Goal: Task Accomplishment & Management: Manage account settings

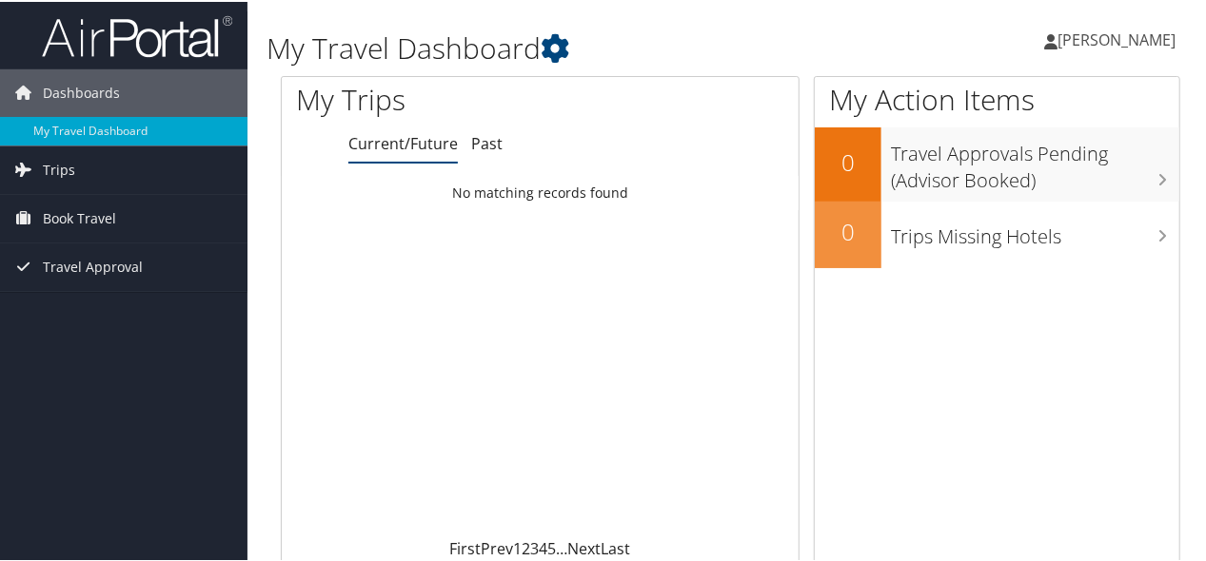
click at [1104, 39] on span "[PERSON_NAME]" at bounding box center [1116, 38] width 118 height 21
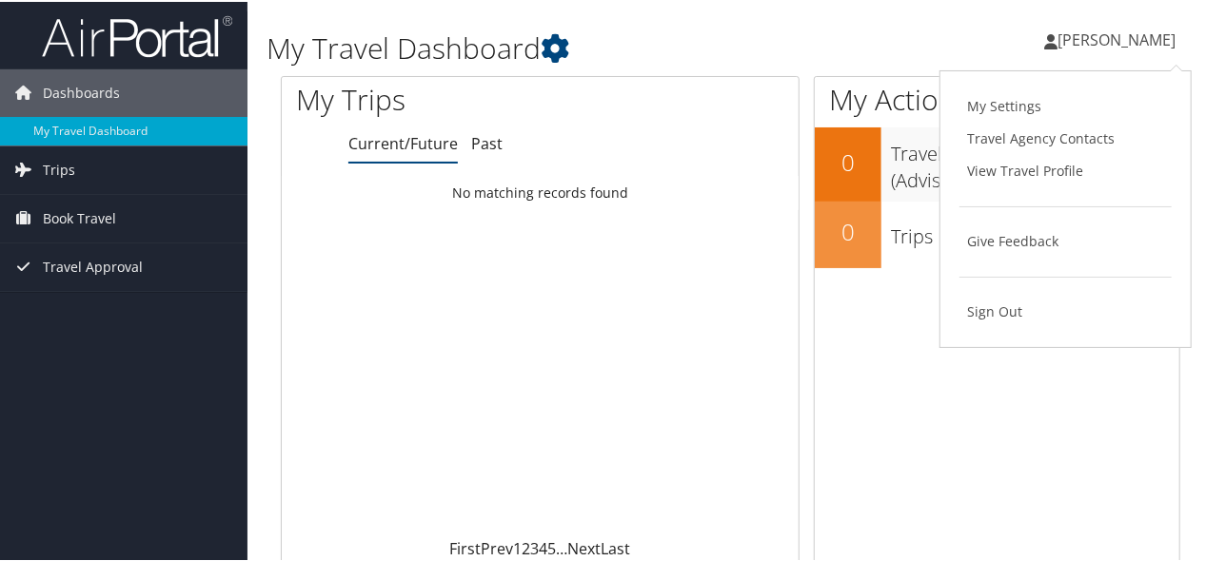
click at [970, 104] on link "My Settings" at bounding box center [1065, 104] width 212 height 32
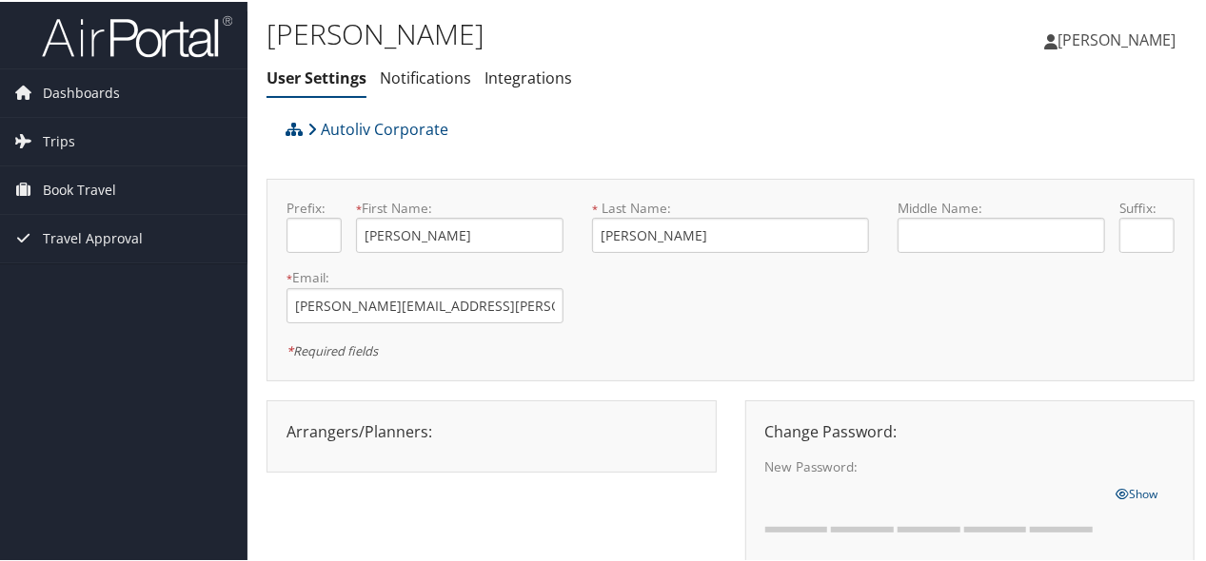
click at [772, 104] on div "Daryl Lind User Settings Notifications Integrations User Settings Notifications…" at bounding box center [575, 59] width 618 height 99
click at [70, 91] on span "Dashboards" at bounding box center [81, 92] width 77 height 48
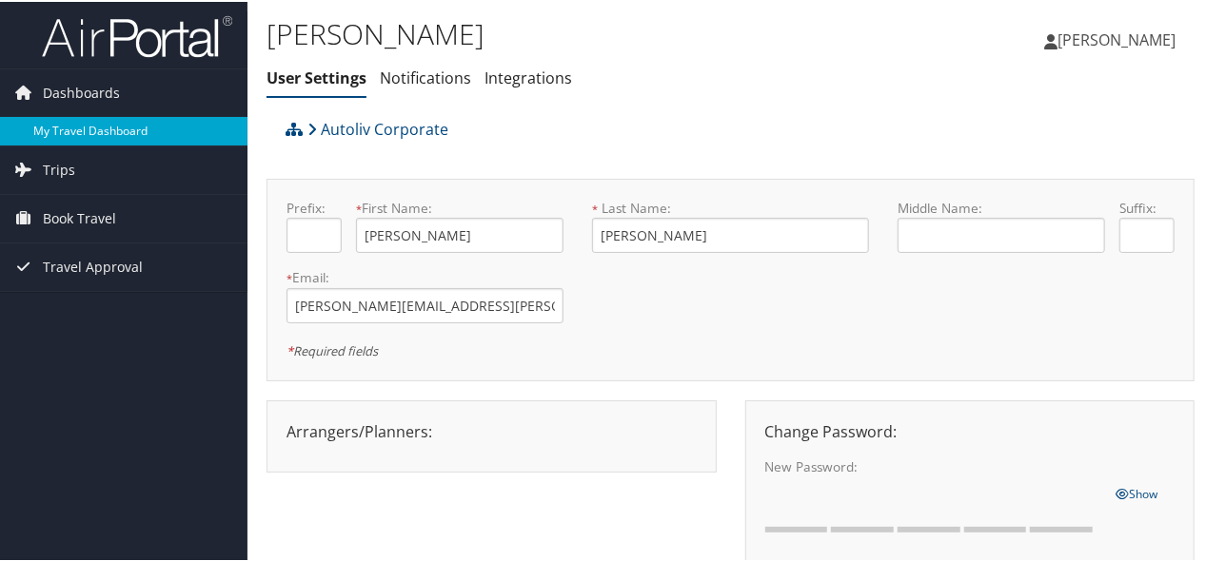
click at [107, 128] on link "My Travel Dashboard" at bounding box center [123, 129] width 247 height 29
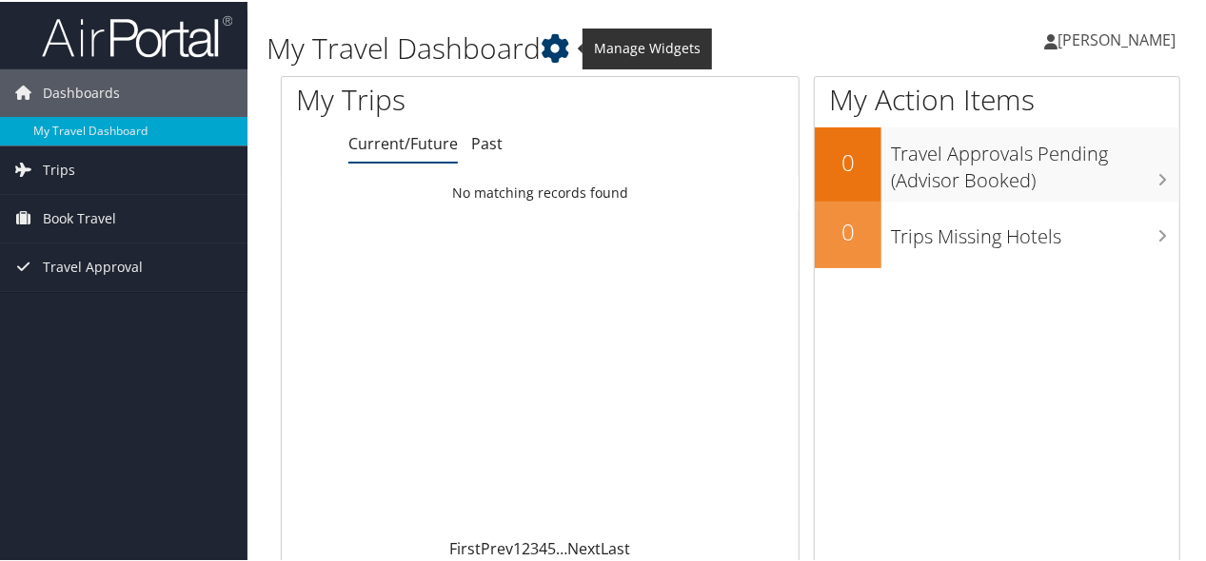
click at [552, 50] on icon at bounding box center [554, 46] width 29 height 29
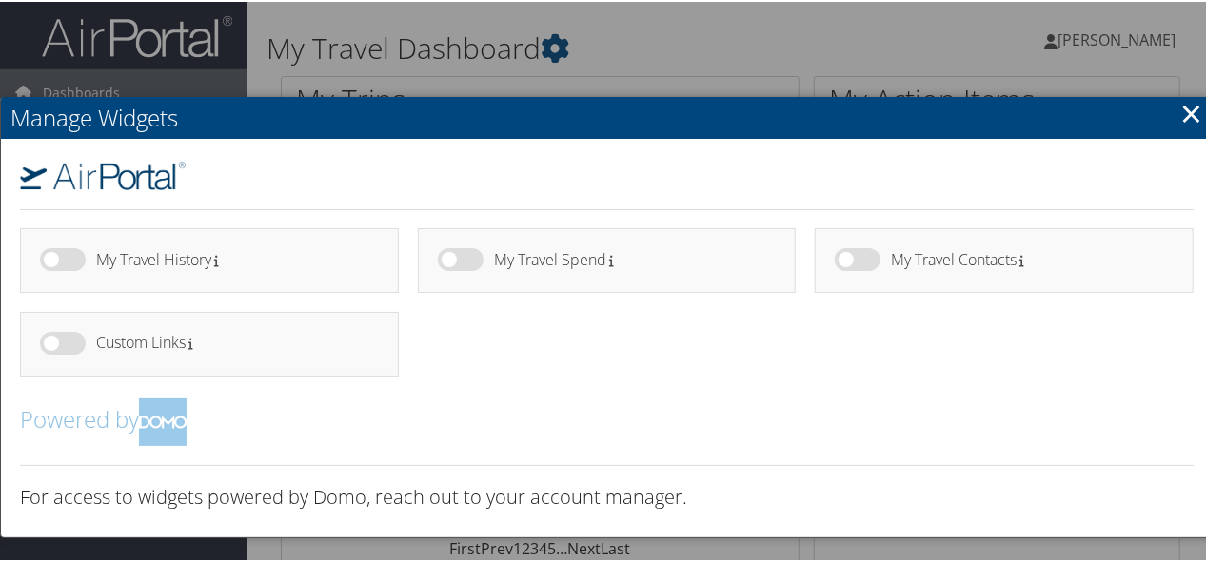
click at [1181, 115] on link "×" at bounding box center [1191, 111] width 22 height 38
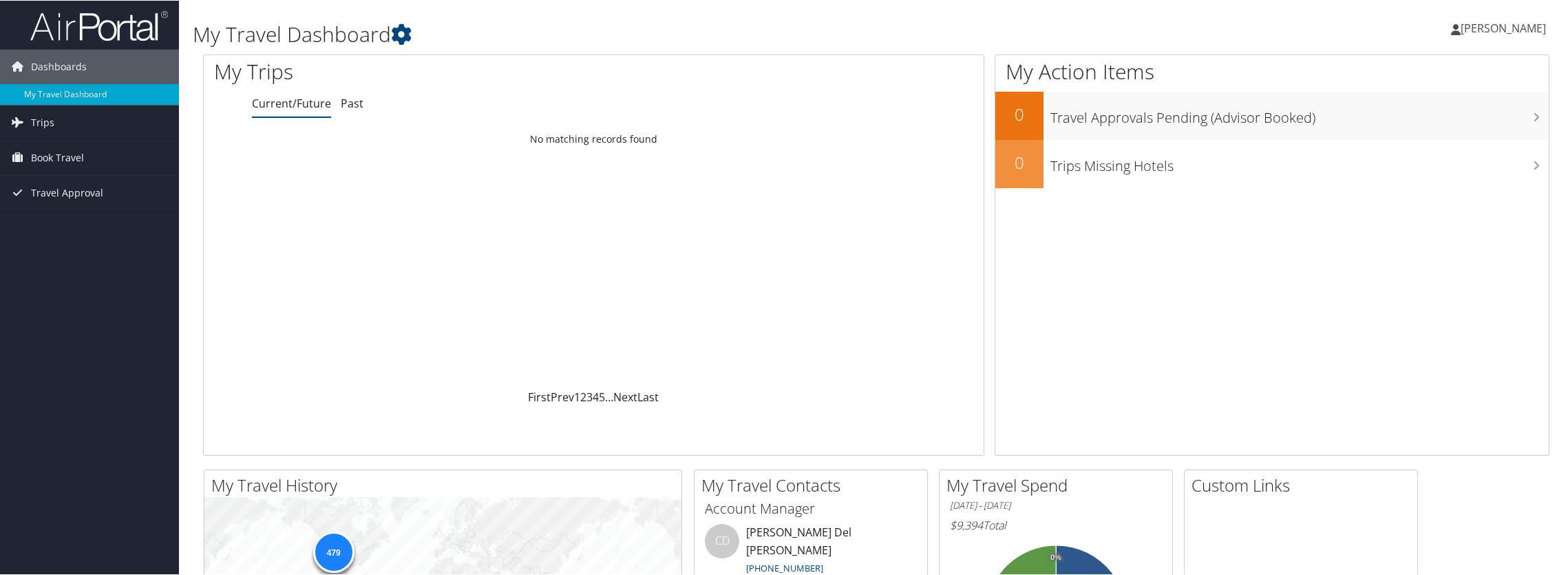
click at [872, 25] on span "[PERSON_NAME]" at bounding box center [1504, 28] width 85 height 15
click at [872, 121] on link "View Travel Profile" at bounding box center [1467, 122] width 153 height 23
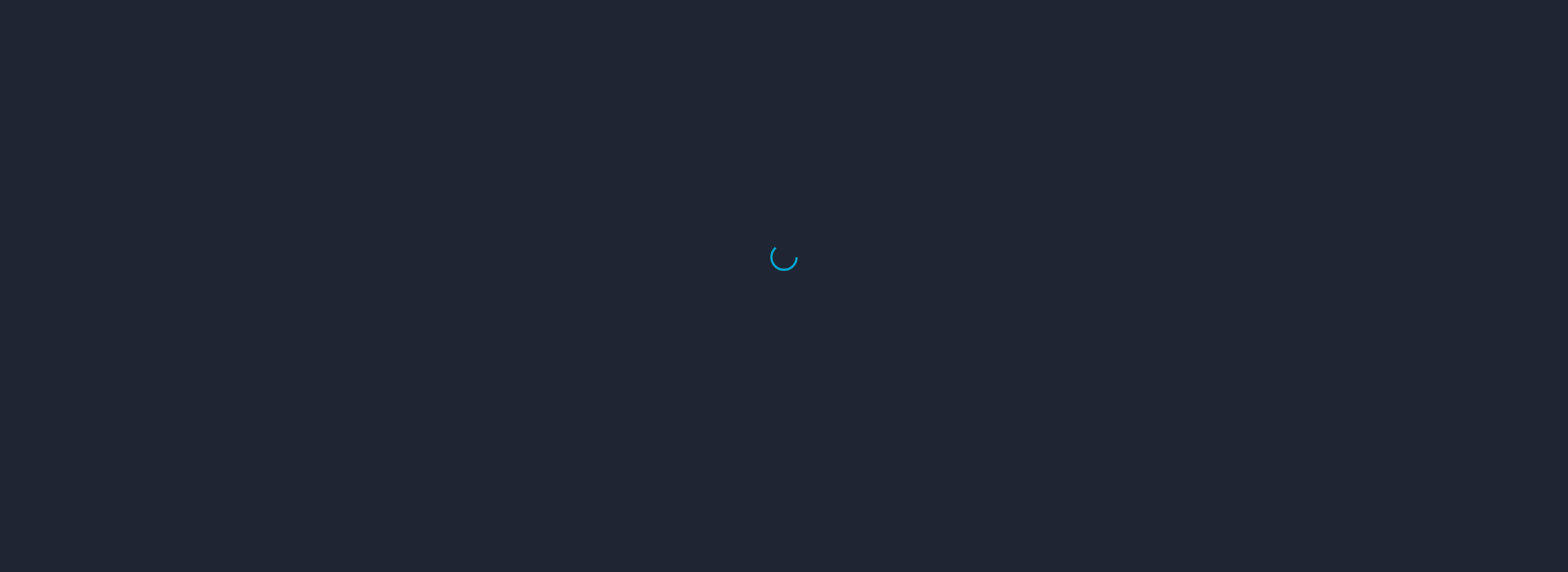
select select "US"
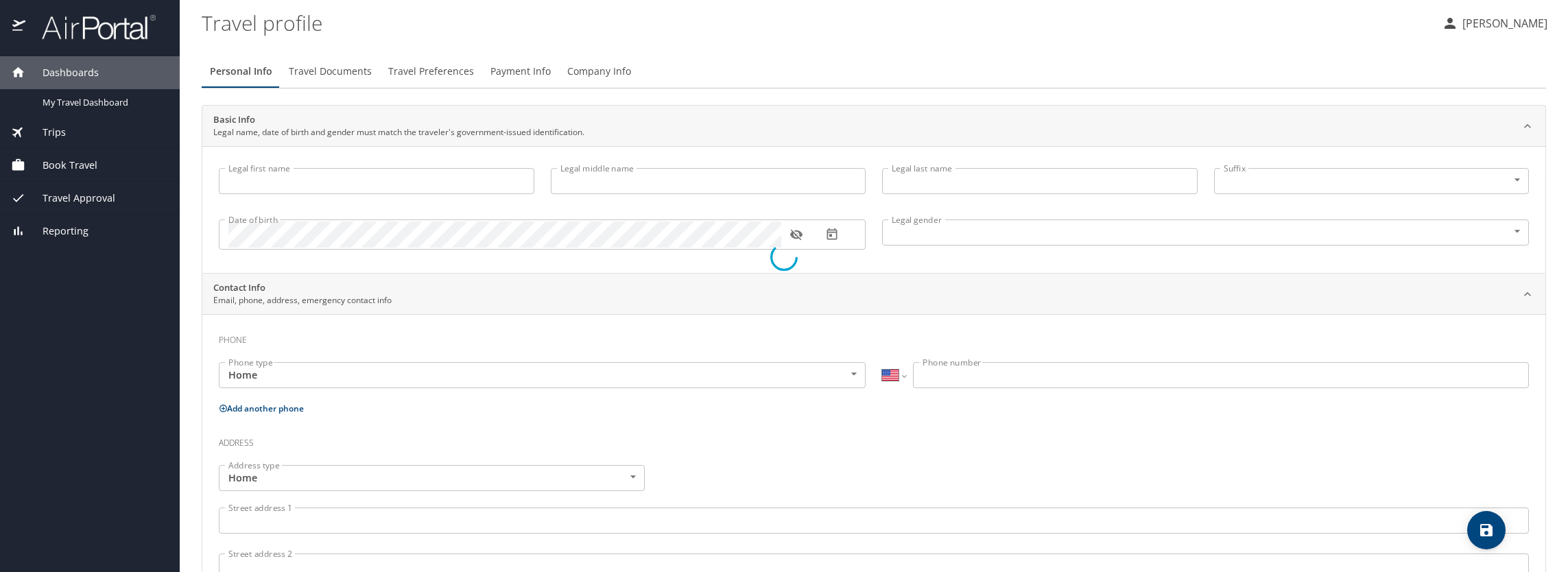
type input "[PERSON_NAME]"
type input "[DEMOGRAPHIC_DATA]"
type input "[PERSON_NAME]"
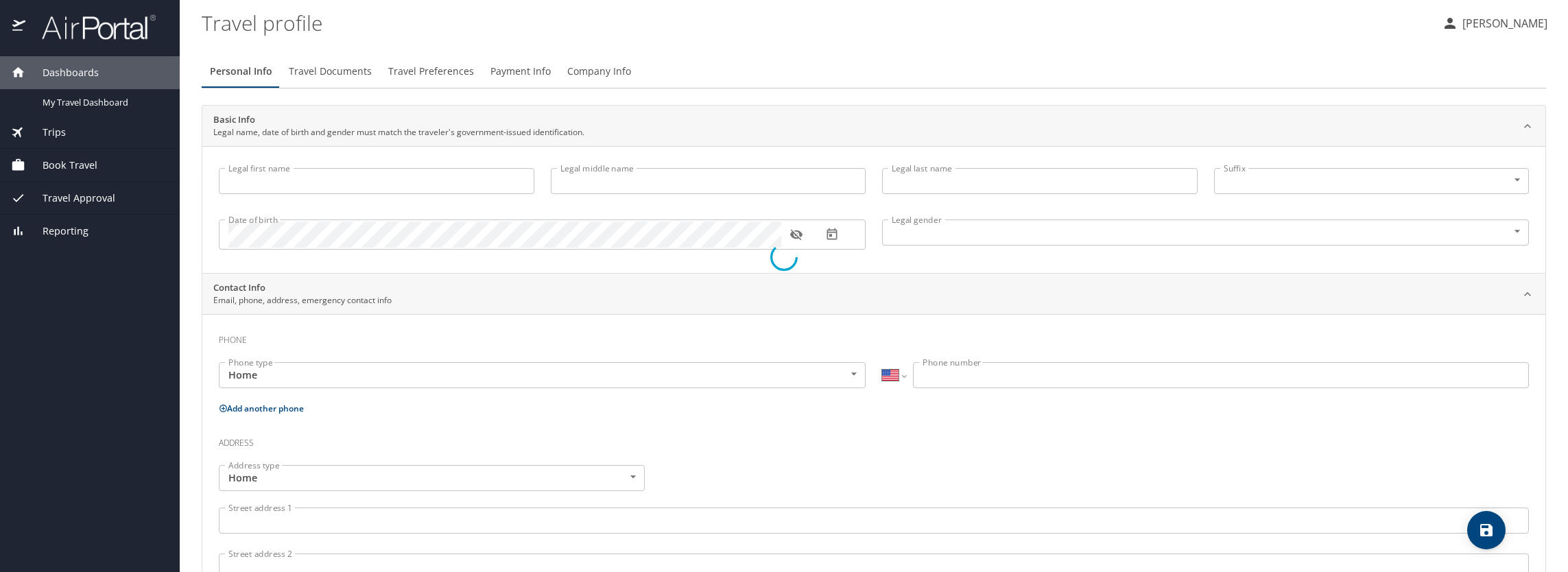
select select "AT"
type input "057 702 061"
select select "AT"
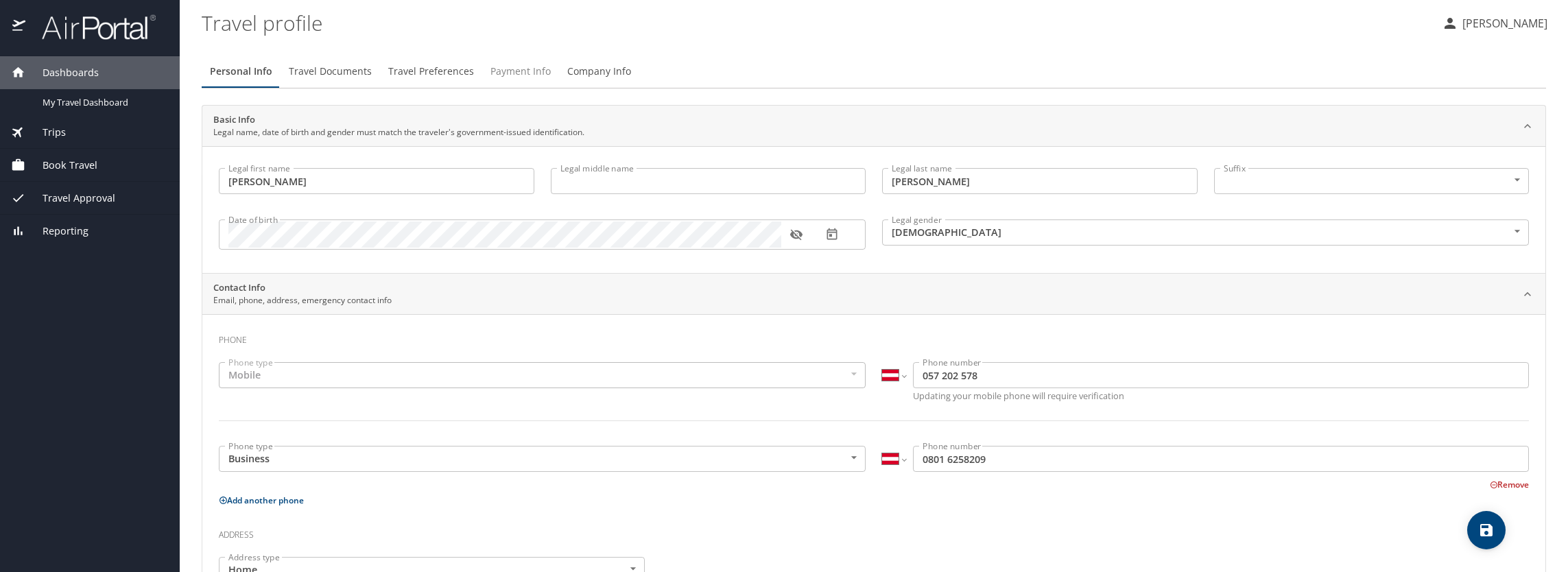
click at [509, 76] on span "Payment Info" at bounding box center [521, 72] width 61 height 17
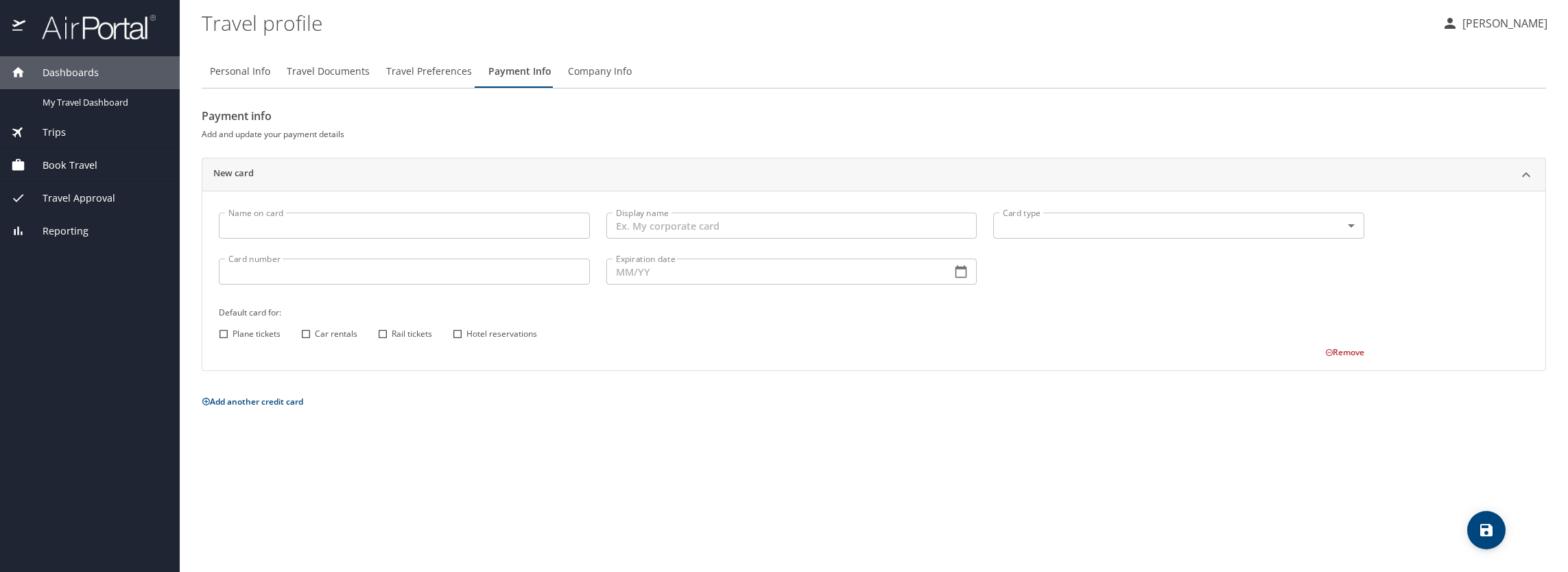
click at [329, 223] on input "Name on card" at bounding box center [404, 225] width 371 height 26
type input "[PERSON_NAME]"
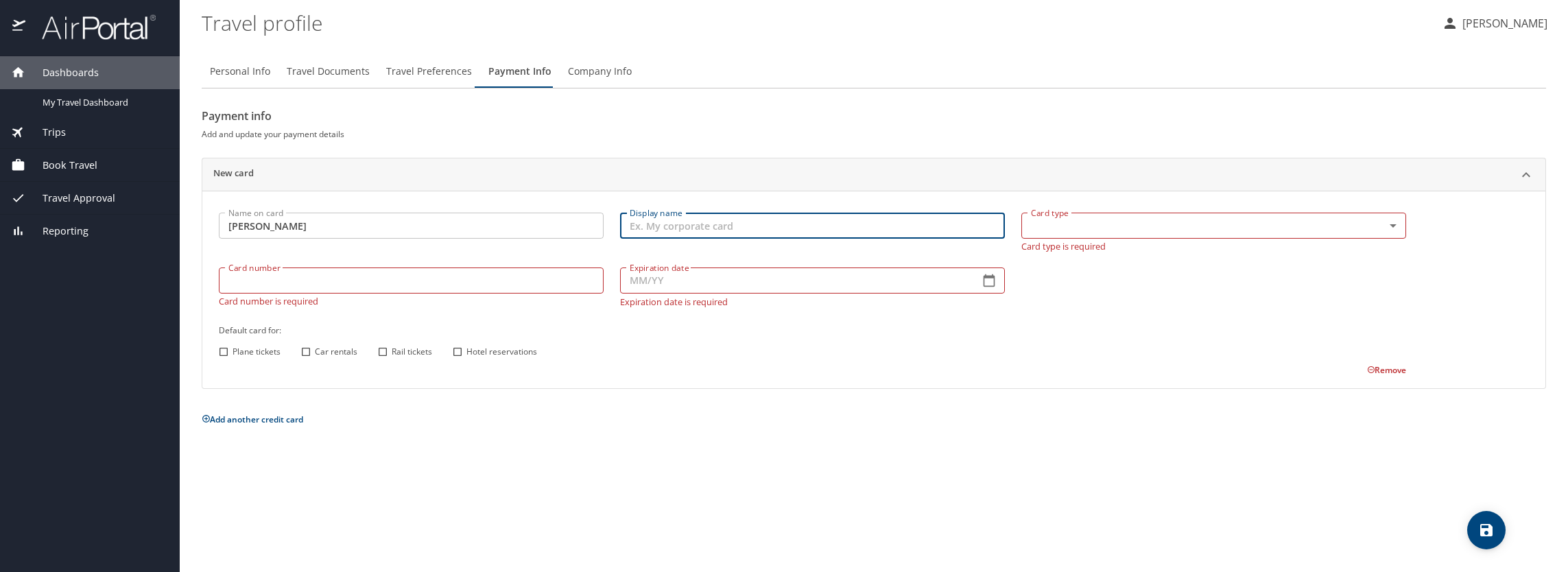
click at [728, 231] on input "Display name" at bounding box center [812, 225] width 385 height 26
click at [1025, 226] on body "Dashboards My Travel Dashboard Trips Current / Future Trips Past Trips Trips Mi…" at bounding box center [784, 286] width 1568 height 572
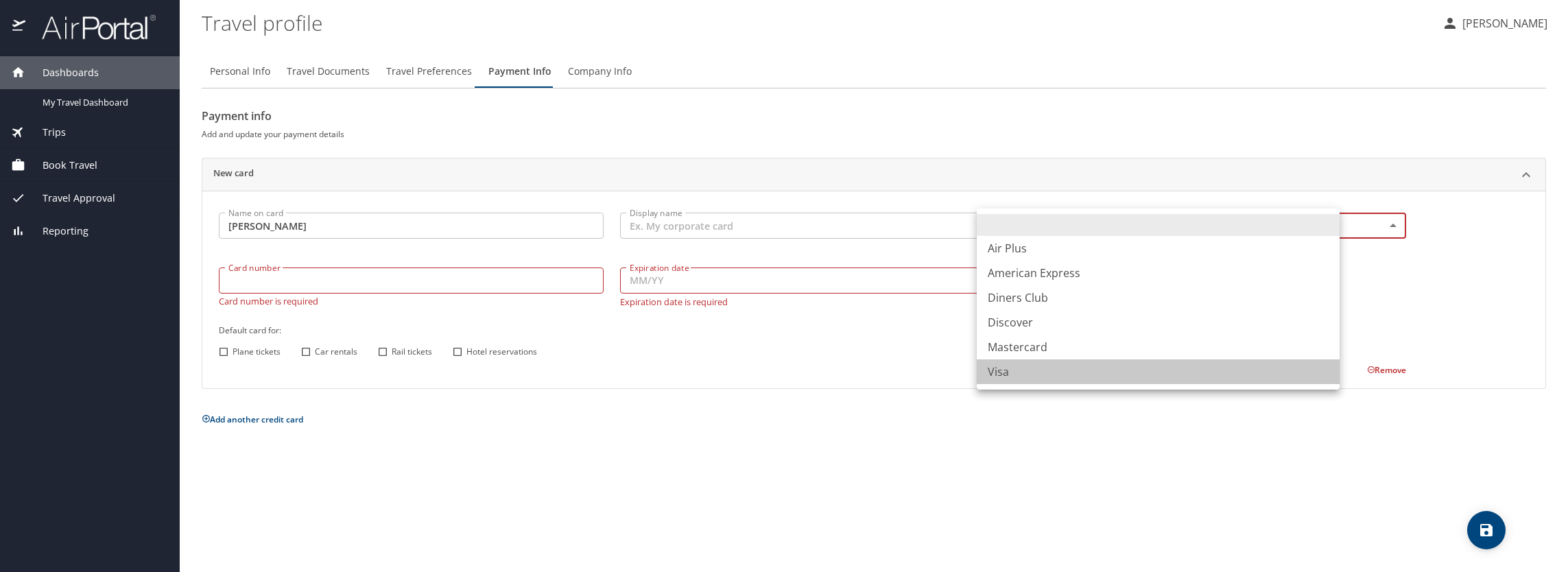
click at [1009, 377] on li "Visa" at bounding box center [1158, 372] width 363 height 24
type input "VI"
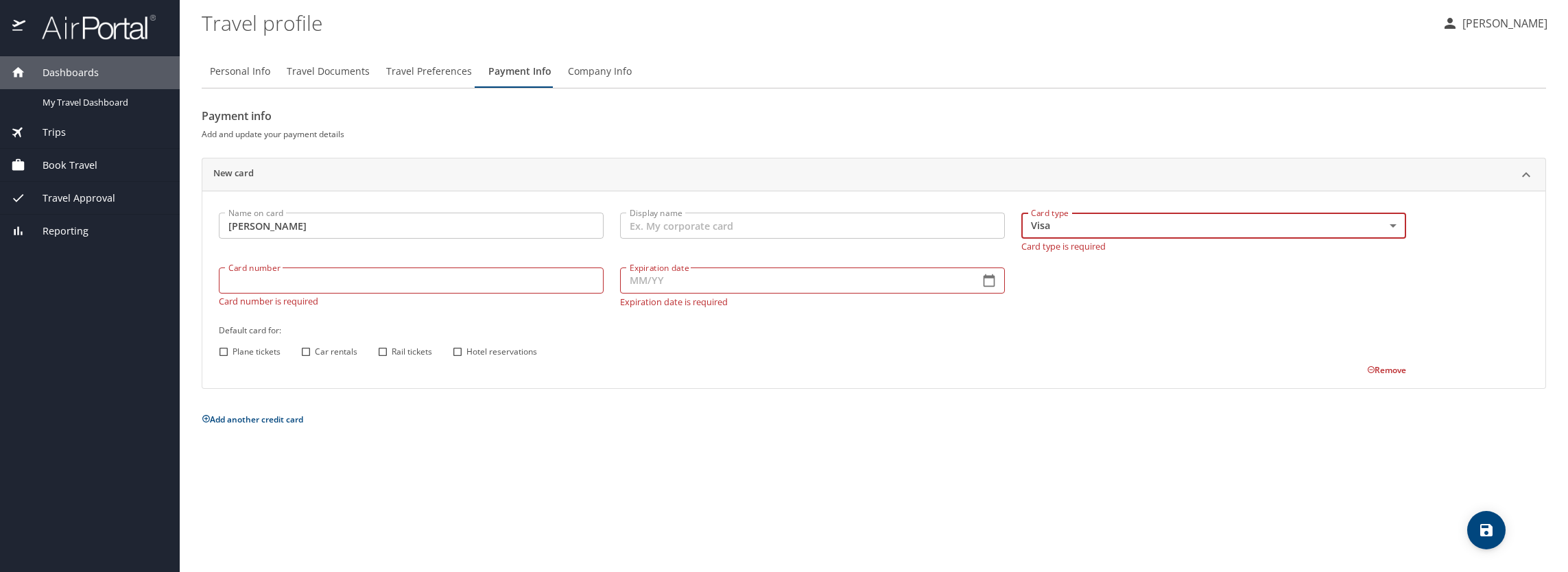
click at [774, 233] on input "Display name" at bounding box center [812, 225] width 385 height 26
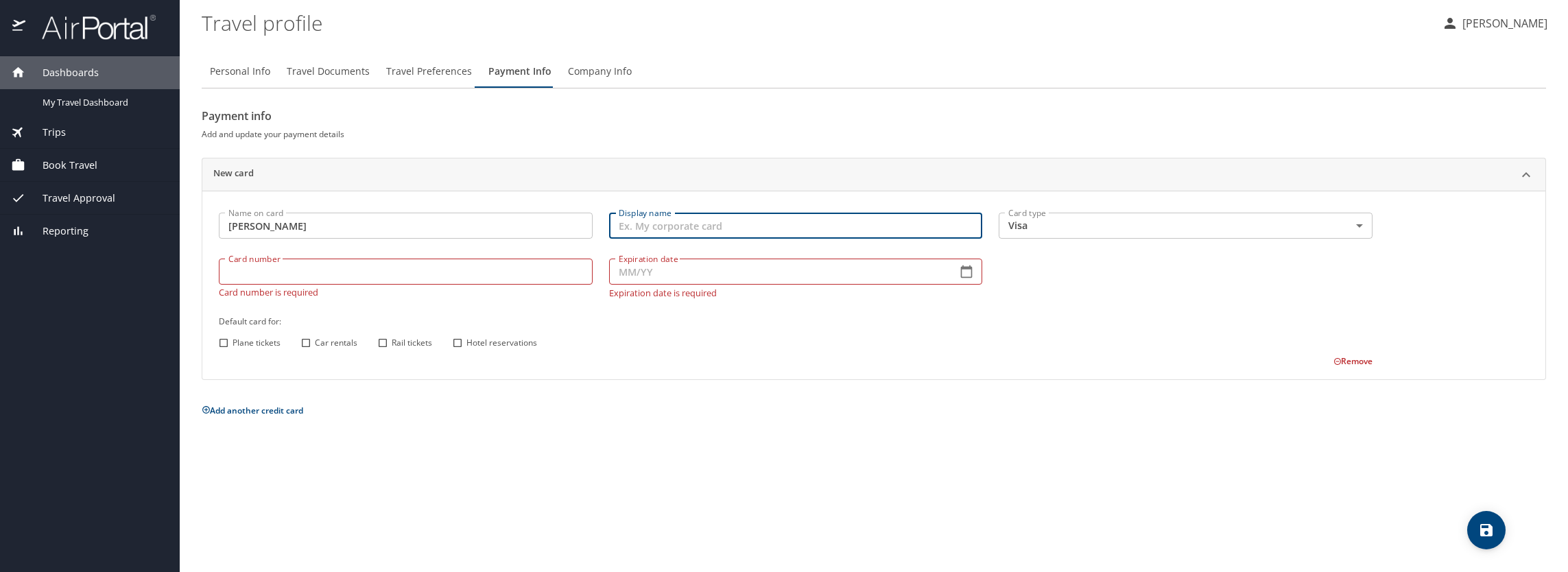
click at [635, 225] on input "Display name" at bounding box center [796, 225] width 374 height 26
type input "Corporate Card"
click at [301, 280] on input "Card number" at bounding box center [406, 272] width 374 height 26
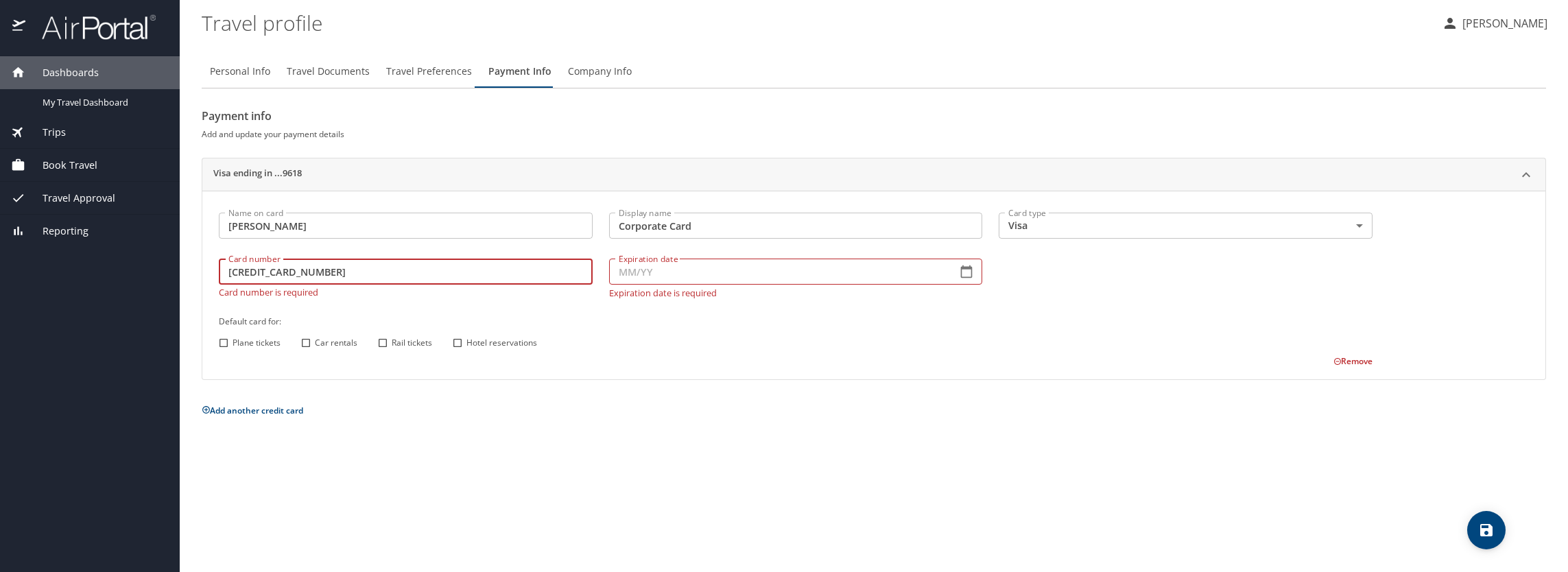
type input "[CREDIT_CARD_NUMBER]"
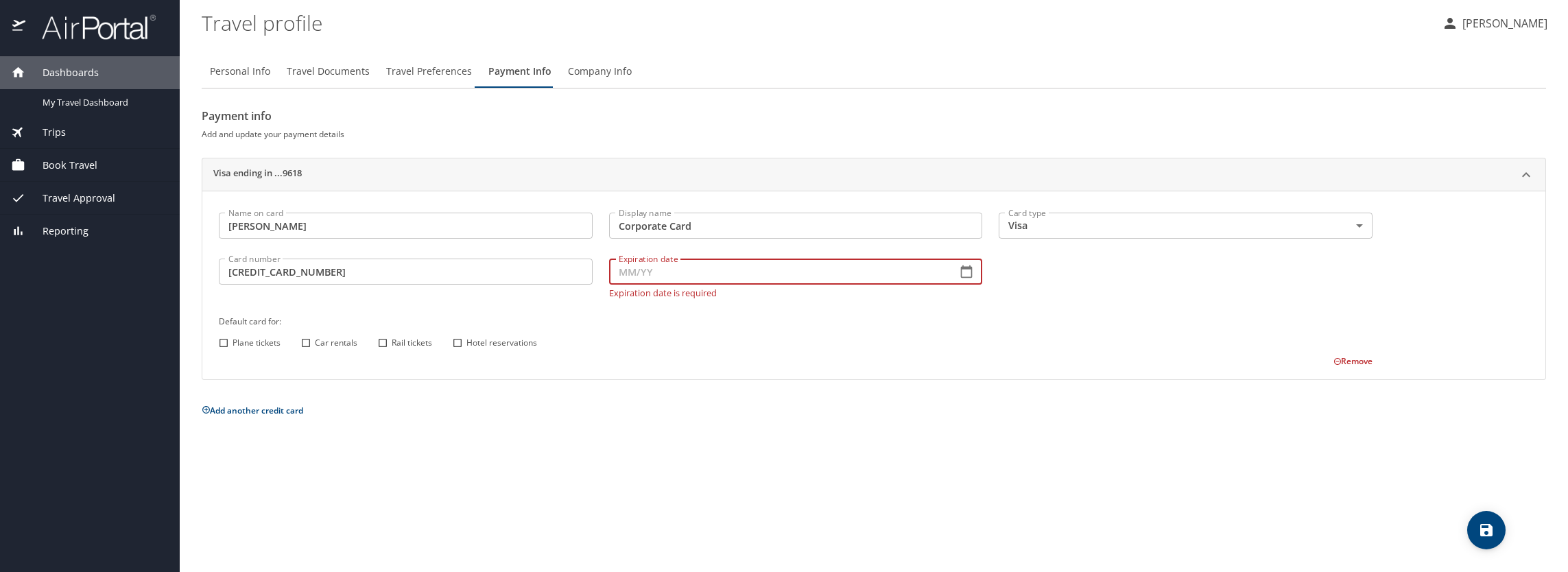
click at [675, 277] on input "Expiration date" at bounding box center [778, 272] width 337 height 26
click at [960, 272] on icon "button" at bounding box center [966, 271] width 14 height 14
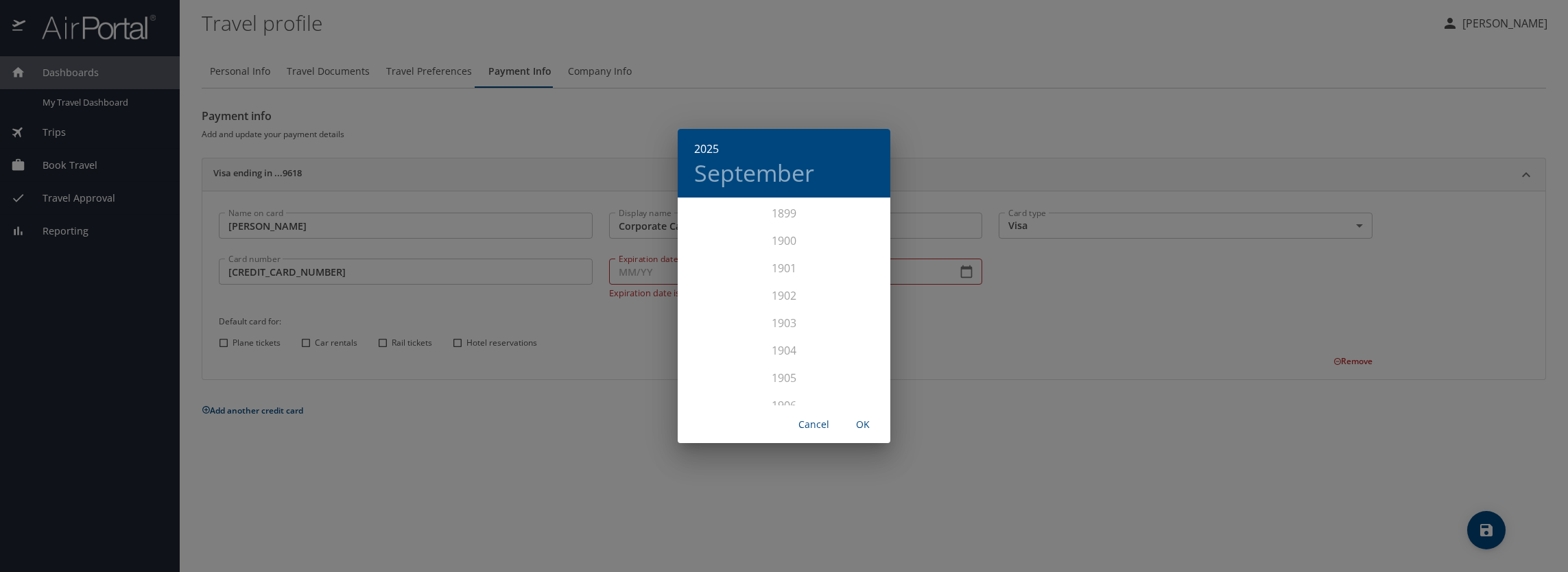
scroll to position [3372, 0]
click at [784, 388] on div "2028" at bounding box center [784, 391] width 213 height 27
click at [714, 277] on div "Apr" at bounding box center [713, 276] width 71 height 51
click at [866, 421] on span "OK" at bounding box center [863, 425] width 33 height 17
type input "04/28"
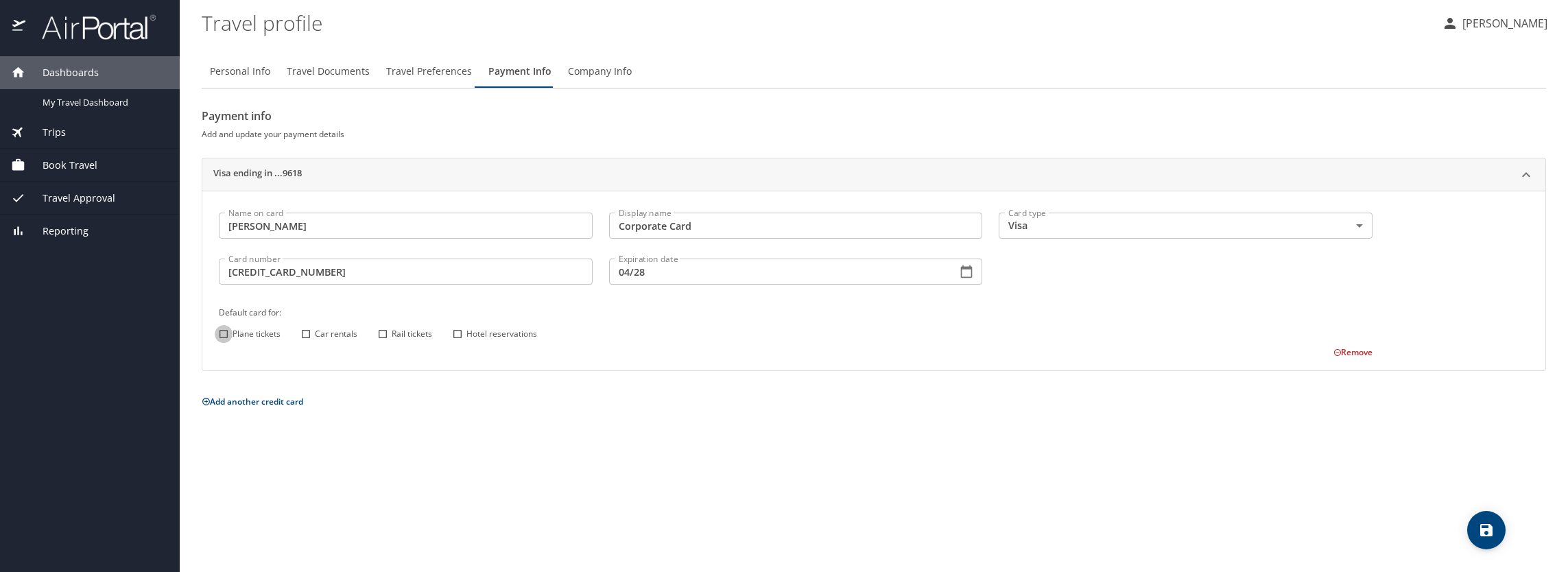
click at [217, 328] on input "Plane tickets" at bounding box center [223, 334] width 18 height 18
checkbox input "true"
click at [304, 333] on input "Car rentals" at bounding box center [306, 334] width 18 height 18
checkbox input "true"
click at [456, 331] on input "Hotel reservations" at bounding box center [457, 334] width 18 height 18
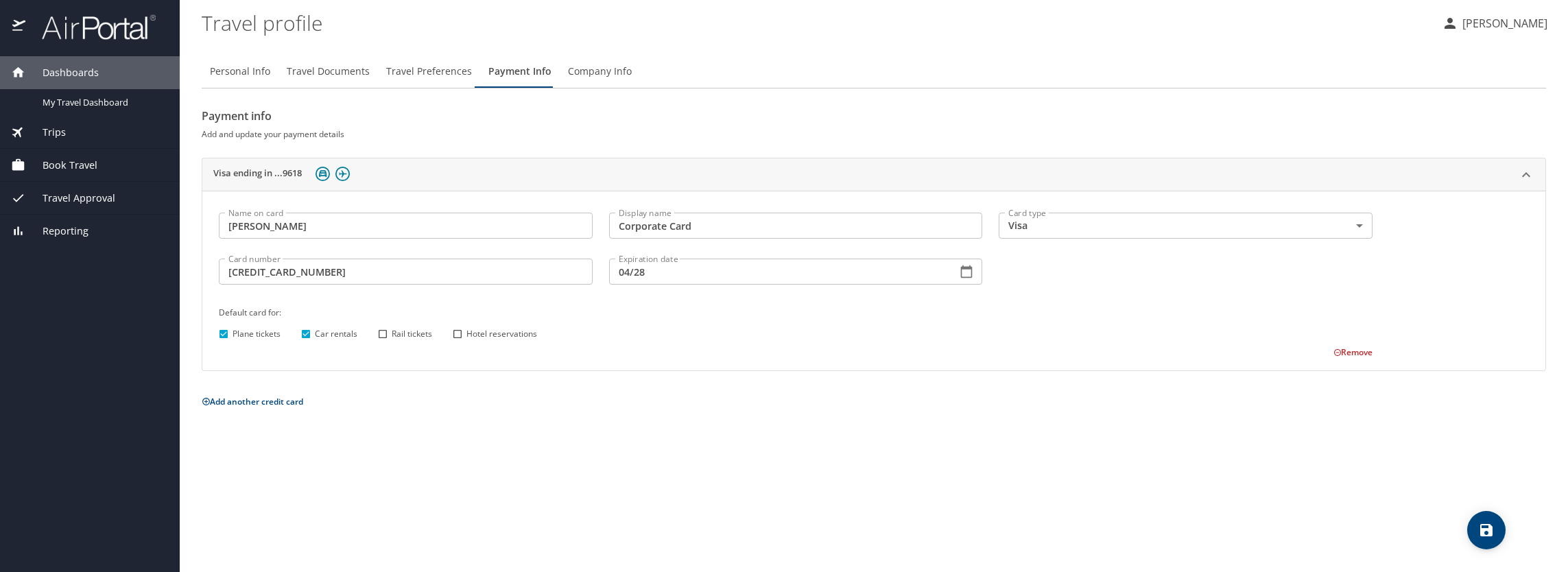
checkbox input "true"
drag, startPoint x: 382, startPoint y: 332, endPoint x: 369, endPoint y: 403, distance: 72.2
click at [382, 336] on input "Rail tickets" at bounding box center [383, 334] width 18 height 18
checkbox input "true"
click at [1483, 532] on icon "save" at bounding box center [1486, 529] width 12 height 12
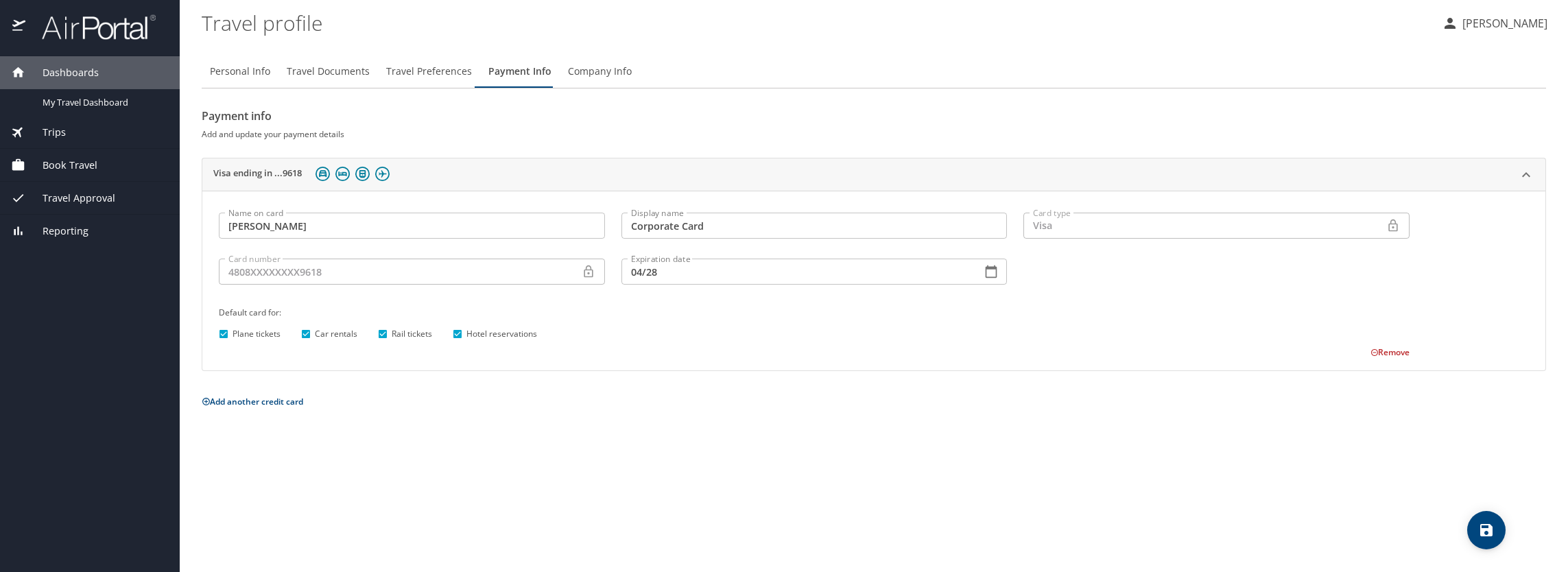
click at [239, 72] on span "Personal Info" at bounding box center [240, 72] width 61 height 17
select select "AT"
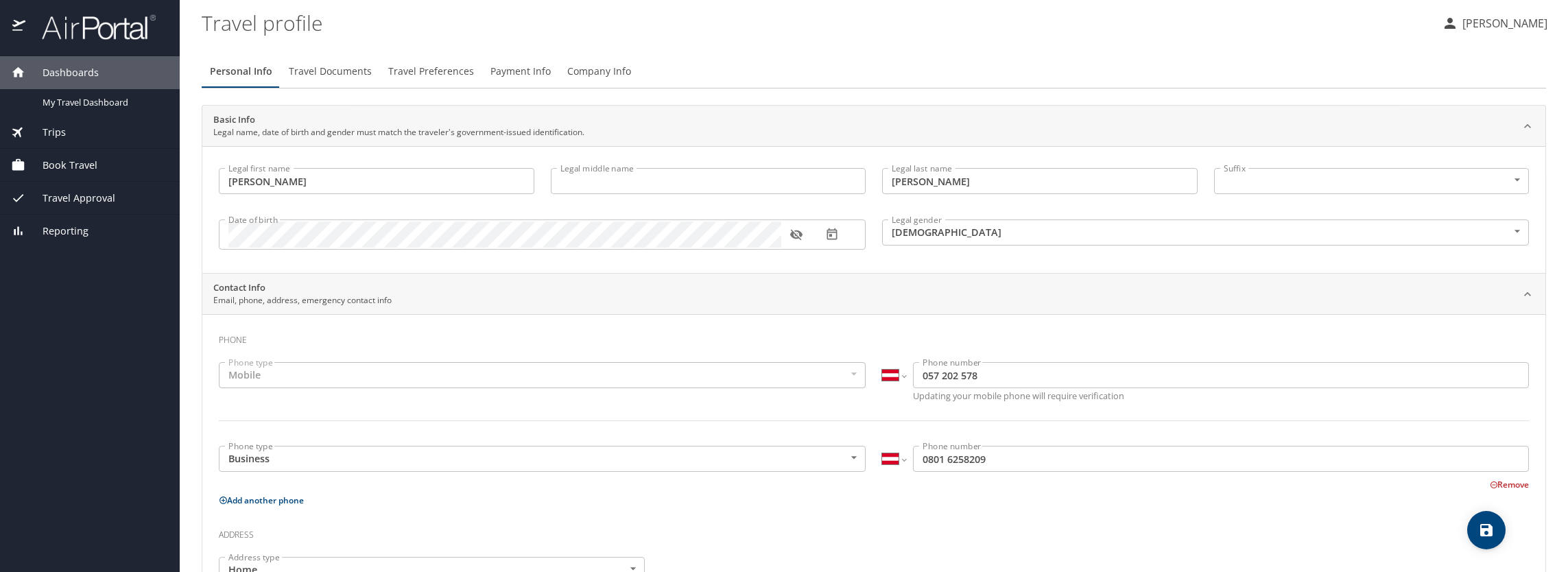
drag, startPoint x: 980, startPoint y: 370, endPoint x: 980, endPoint y: 377, distance: 7.0
click at [980, 370] on input "057 202 578" at bounding box center [1221, 375] width 616 height 26
click at [899, 375] on select "International [GEOGRAPHIC_DATA] [GEOGRAPHIC_DATA] [GEOGRAPHIC_DATA] [GEOGRAPHIC…" at bounding box center [894, 375] width 23 height 26
select select "US"
click at [882, 362] on select "International [GEOGRAPHIC_DATA] [GEOGRAPHIC_DATA] [GEOGRAPHIC_DATA] [GEOGRAPHIC…" at bounding box center [894, 375] width 23 height 26
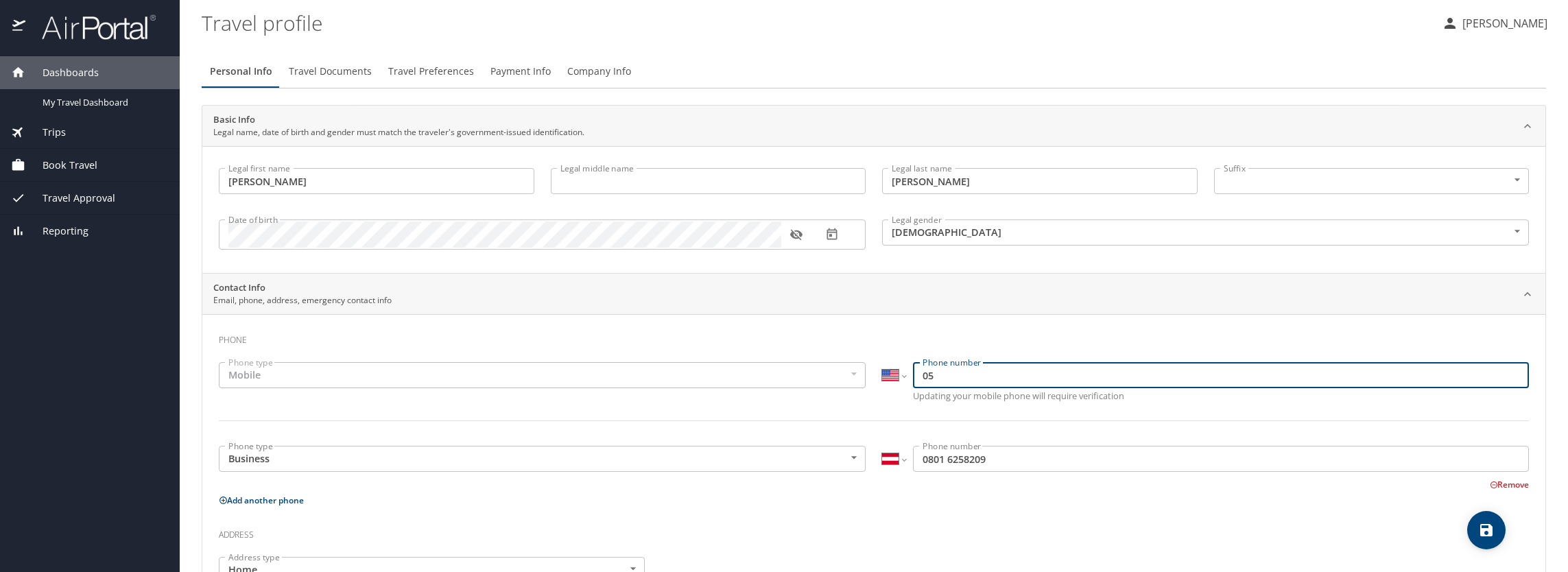
type input "0"
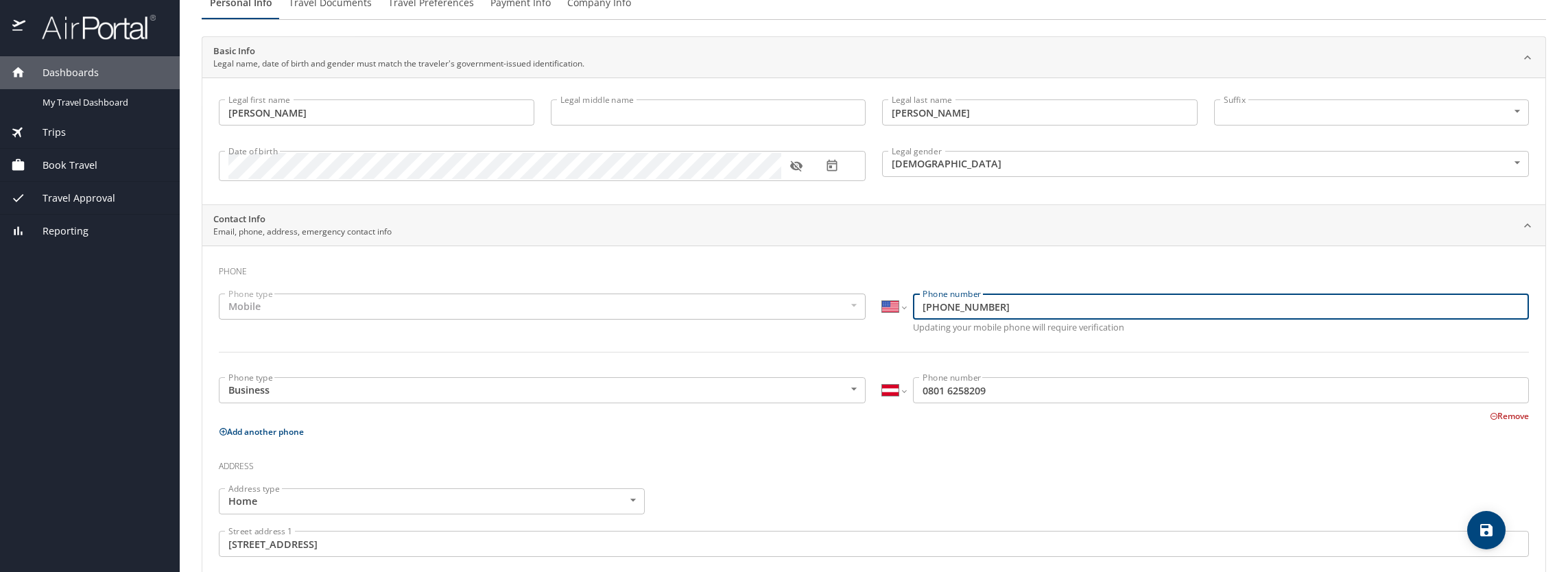
scroll to position [137, 0]
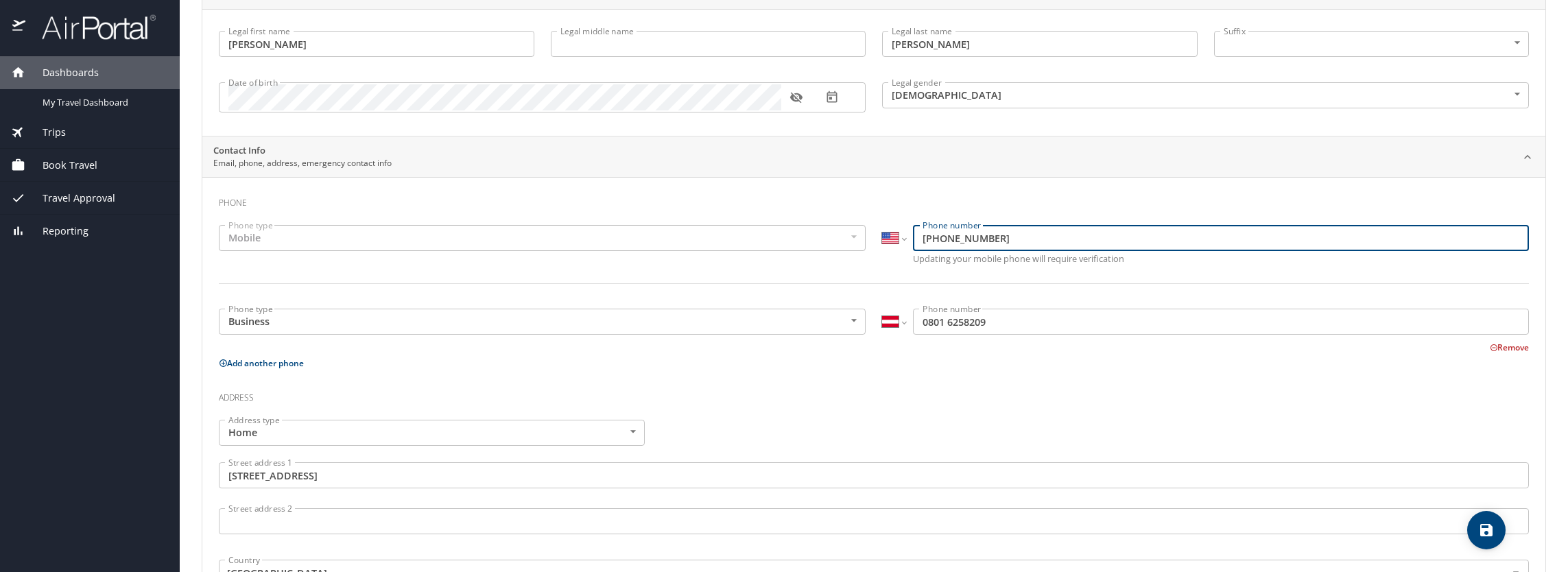
type input "[PHONE_NUMBER]"
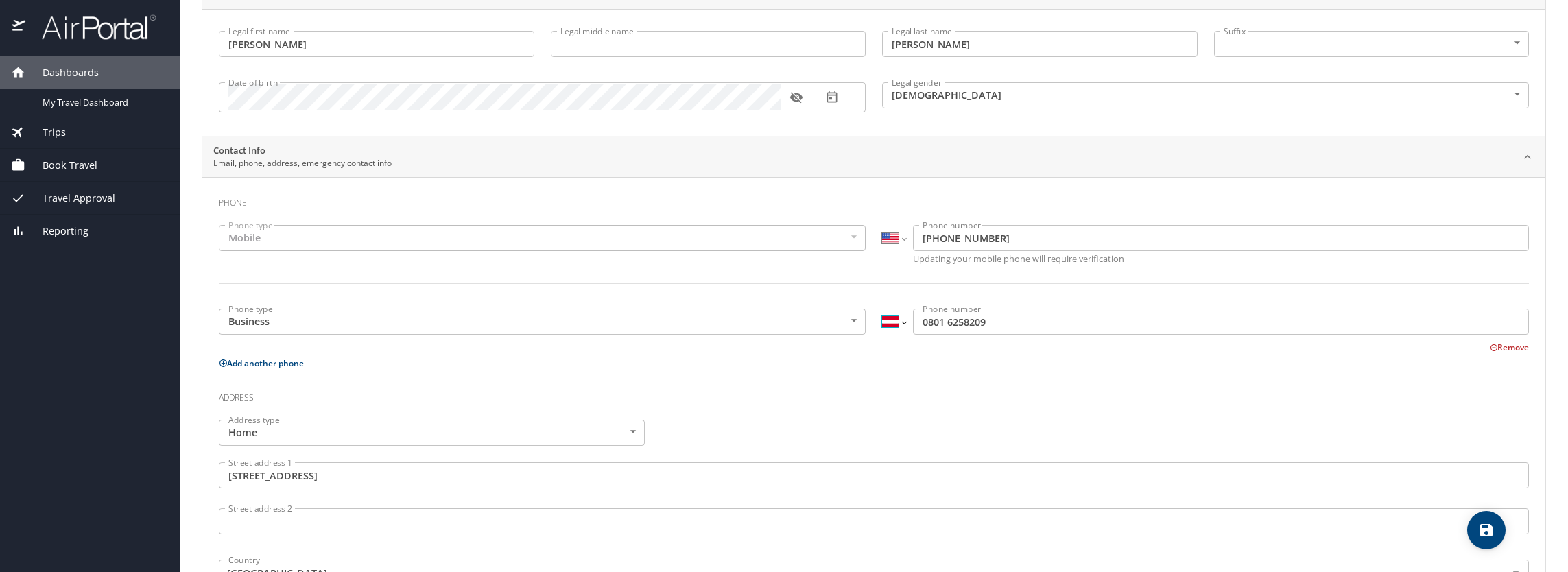
click at [900, 321] on select "International [GEOGRAPHIC_DATA] [GEOGRAPHIC_DATA] [GEOGRAPHIC_DATA] [GEOGRAPHIC…" at bounding box center [894, 321] width 23 height 26
select select "US"
click at [882, 308] on select "International [GEOGRAPHIC_DATA] [GEOGRAPHIC_DATA] [GEOGRAPHIC_DATA] [GEOGRAPHIC…" at bounding box center [894, 321] width 23 height 26
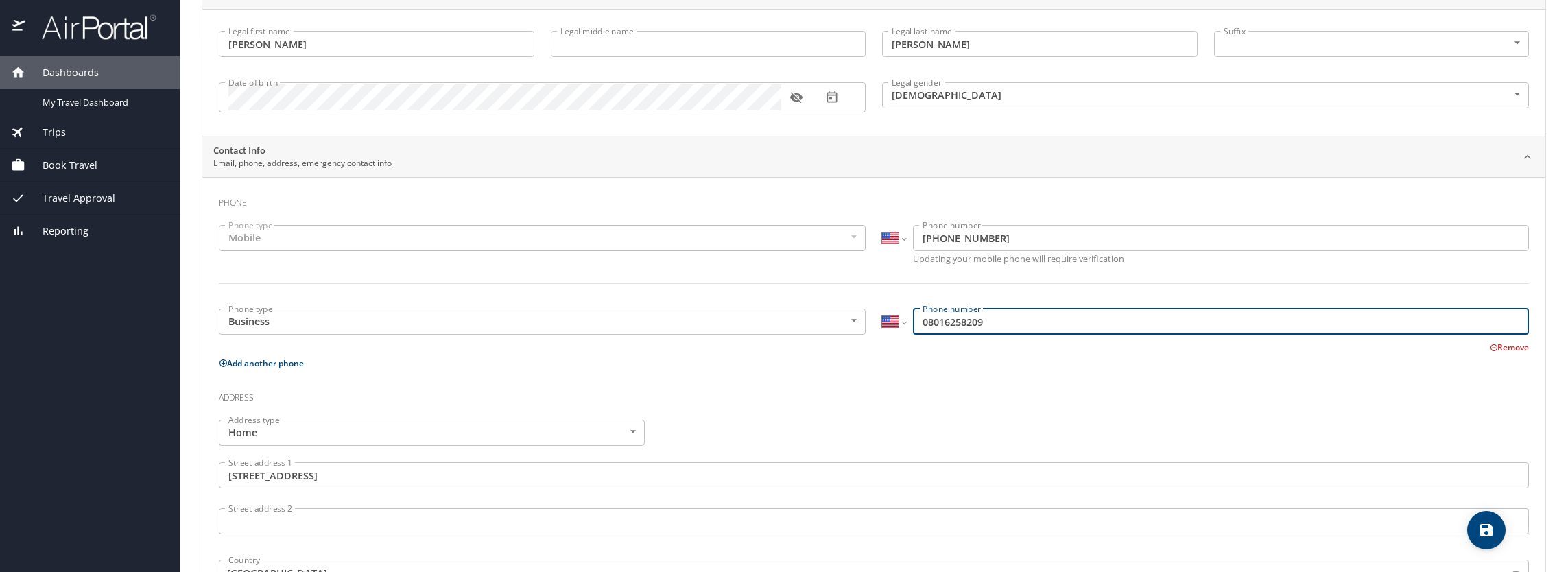
drag, startPoint x: 921, startPoint y: 321, endPoint x: 911, endPoint y: 352, distance: 32.6
click at [921, 322] on input "08016258209" at bounding box center [1221, 321] width 616 height 26
type input "[PHONE_NUMBER]"
click at [797, 390] on h3 "Address" at bounding box center [874, 394] width 1310 height 23
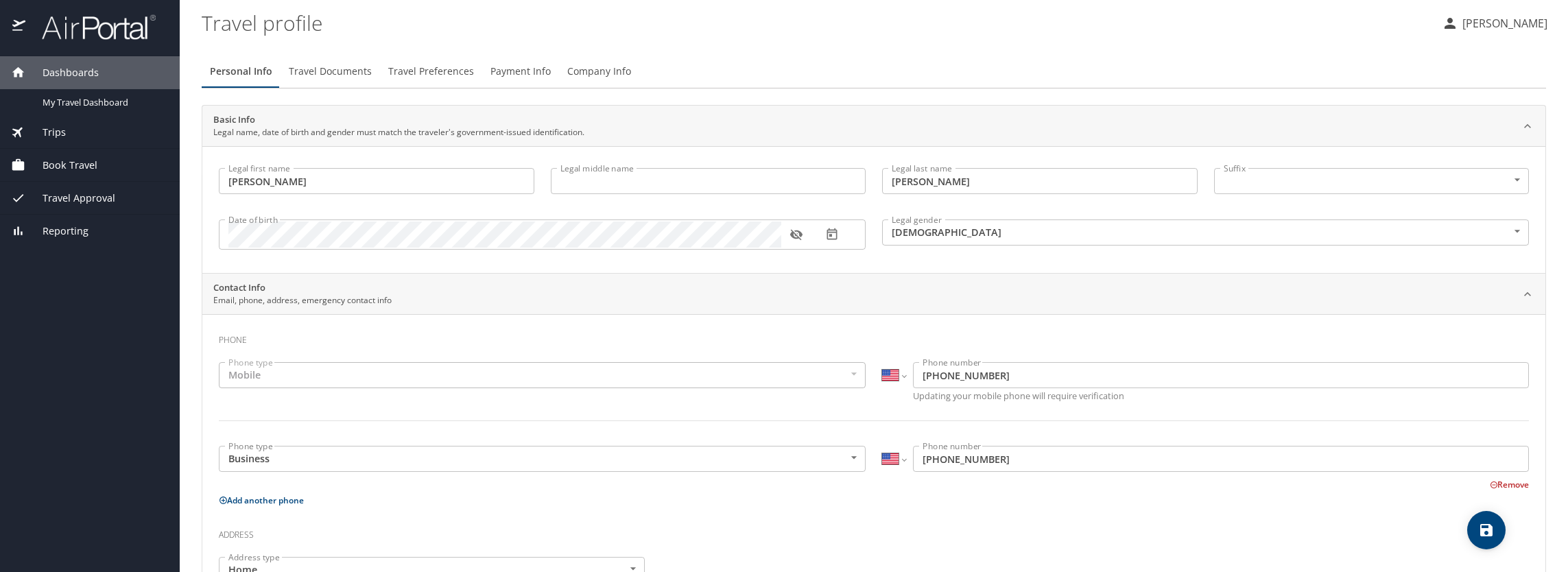
scroll to position [0, 0]
click at [1489, 532] on icon "save" at bounding box center [1486, 529] width 12 height 12
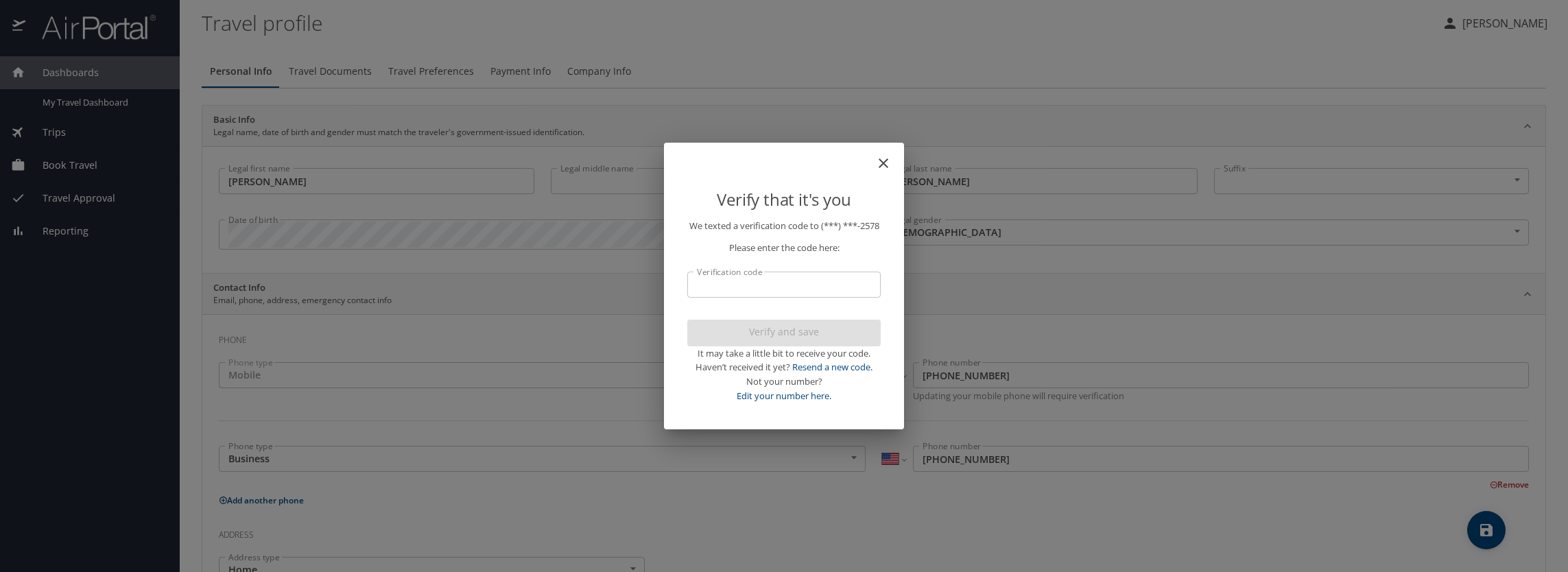
click at [712, 272] on p "We texted a verification code to (***) ***- 2578 Please enter the code here: Ve…" at bounding box center [784, 311] width 193 height 184
click at [717, 298] on input "Verification code" at bounding box center [784, 285] width 193 height 26
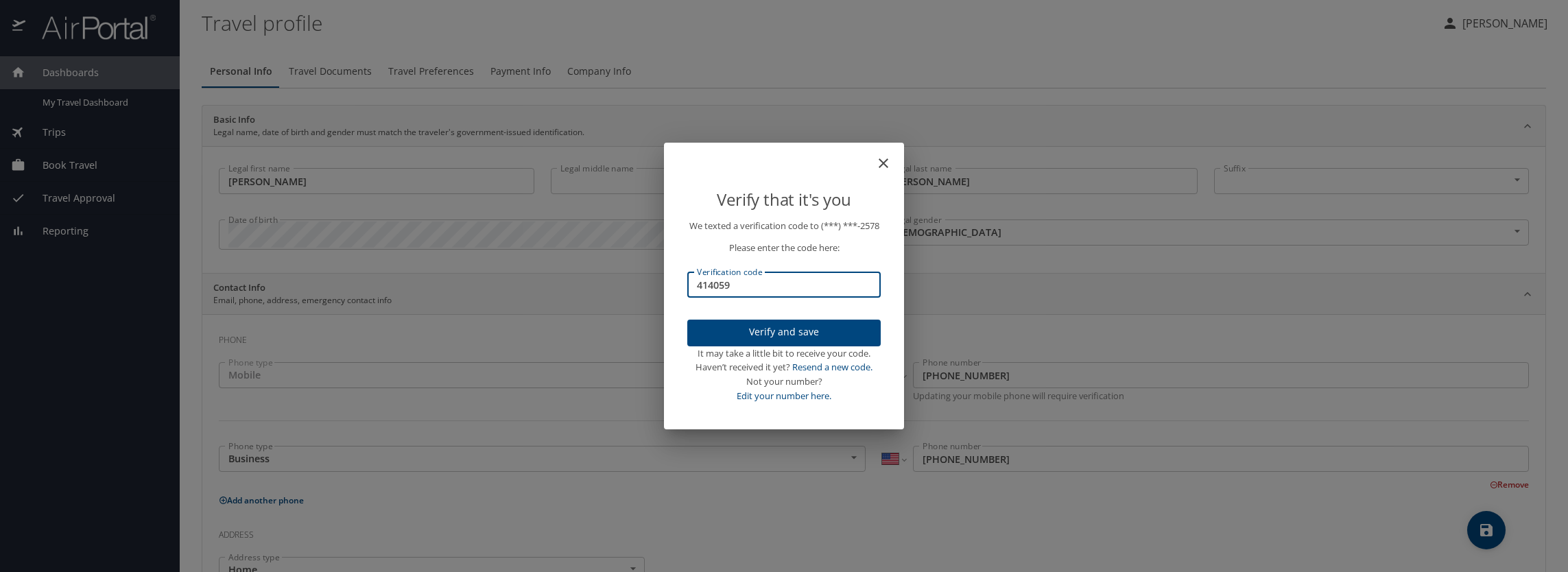
type input "414059"
click at [743, 354] on div "It may take a little bit to receive your code." at bounding box center [784, 353] width 193 height 14
click at [743, 339] on span "Verify and save" at bounding box center [784, 332] width 172 height 17
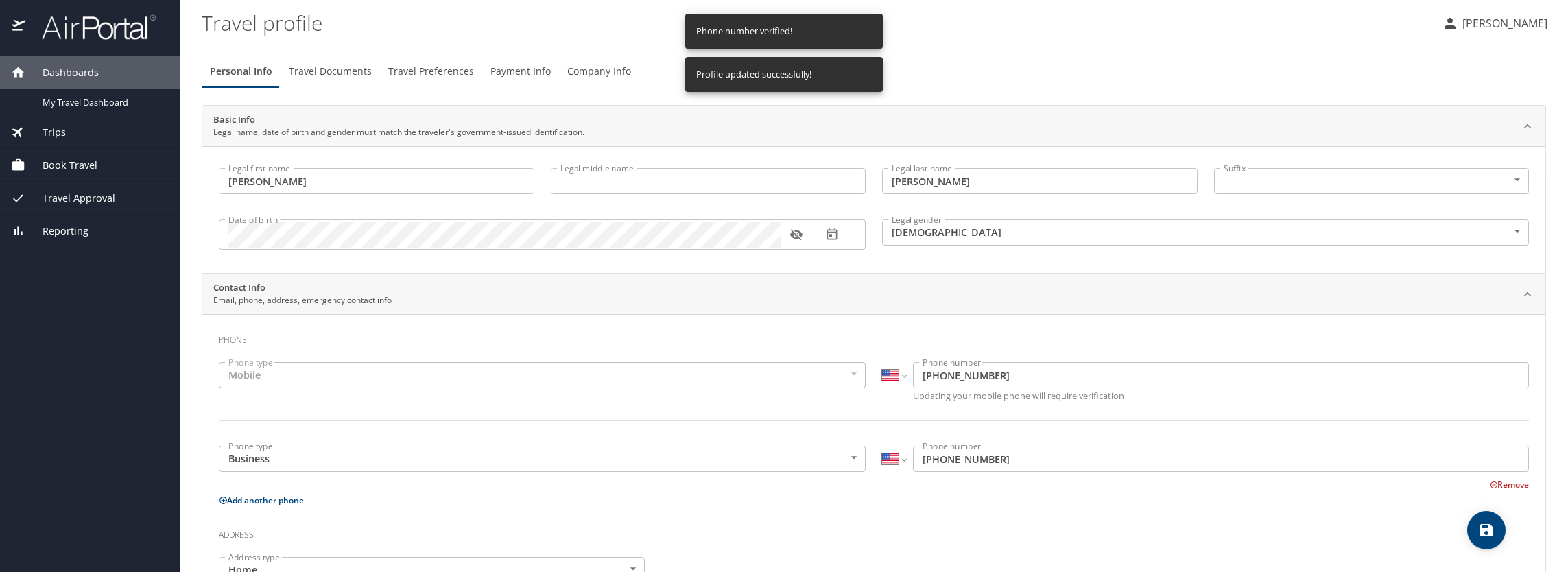
select select "US"
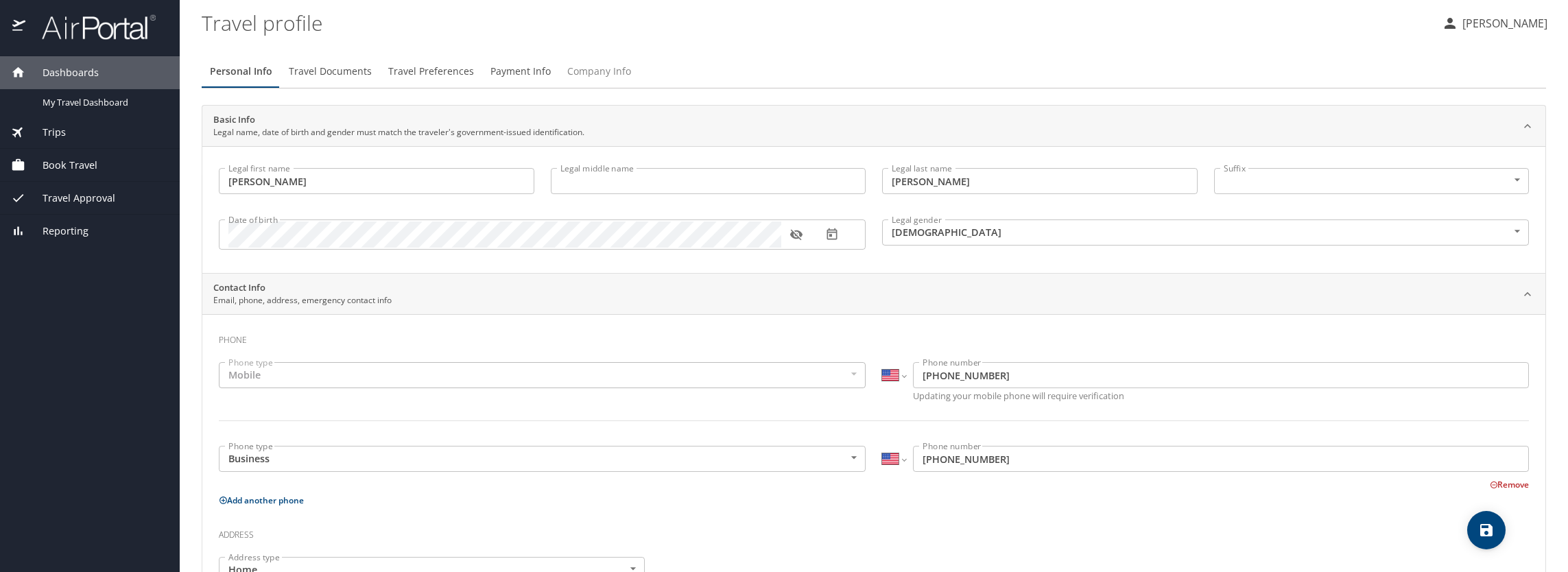
drag, startPoint x: 588, startPoint y: 74, endPoint x: 597, endPoint y: 89, distance: 17.5
click at [588, 74] on span "Company Info" at bounding box center [599, 72] width 63 height 17
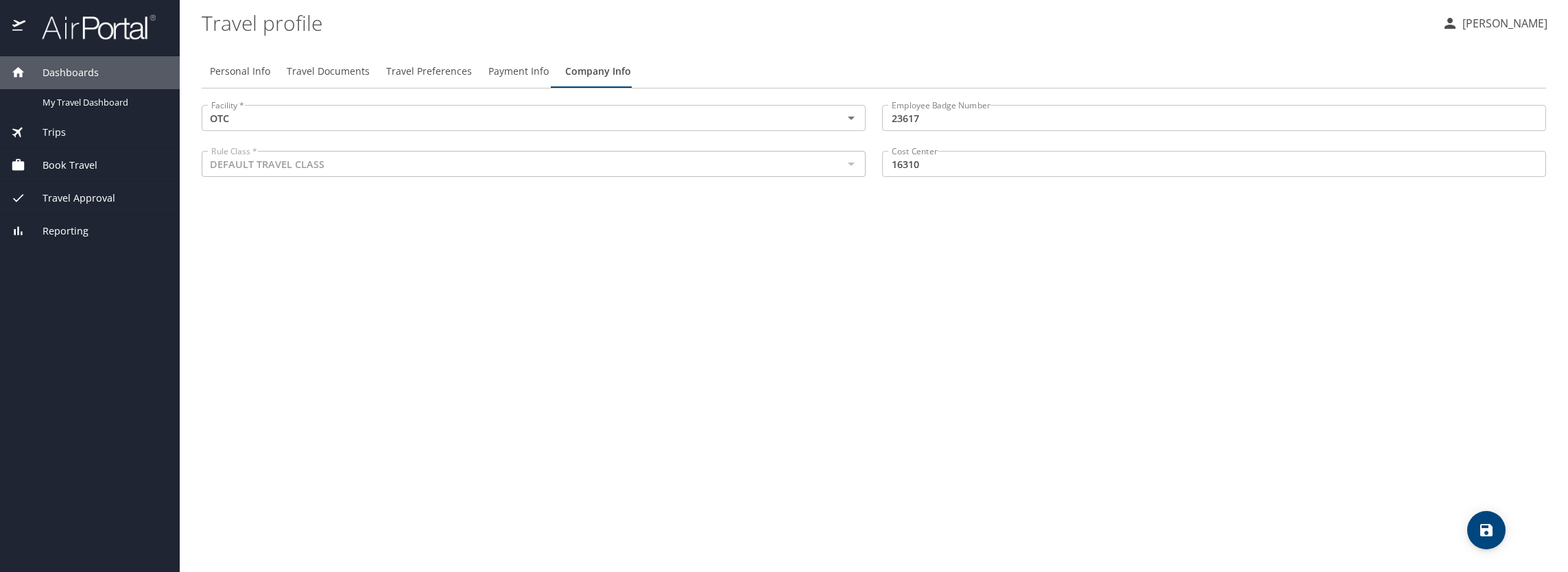
click at [440, 73] on span "Travel Preferences" at bounding box center [429, 72] width 86 height 17
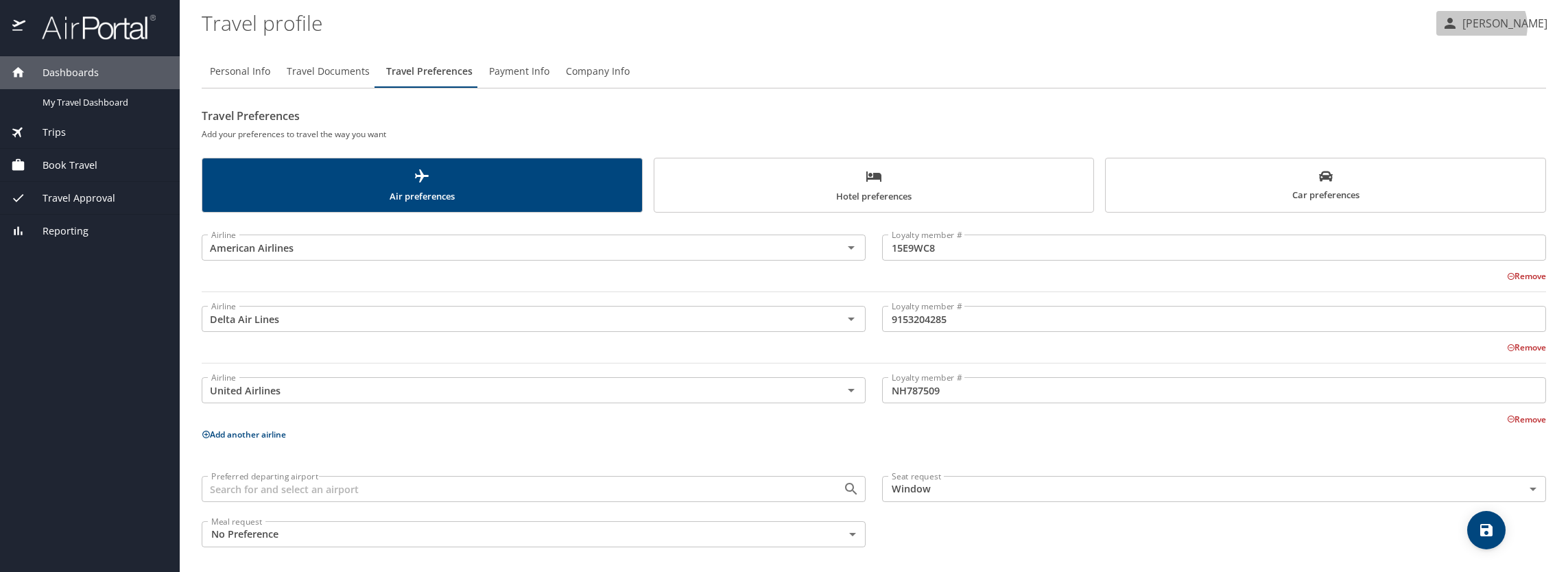
click at [1503, 26] on p "[PERSON_NAME]" at bounding box center [1503, 23] width 89 height 17
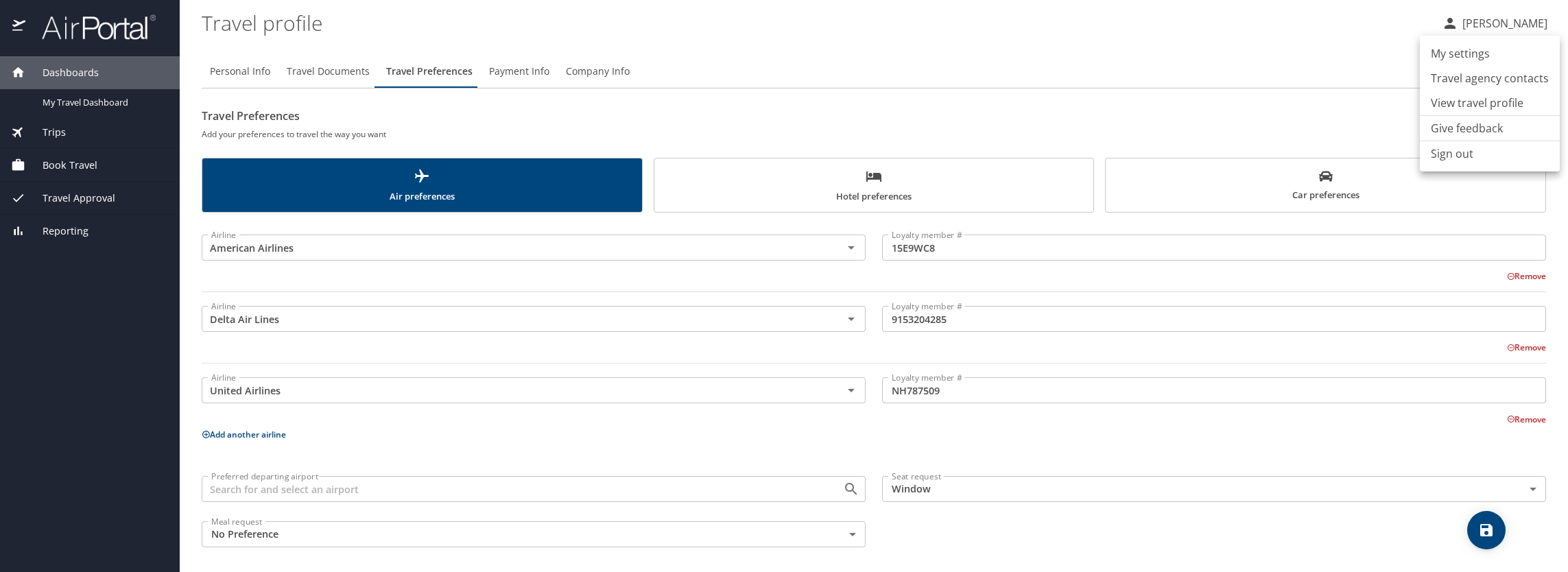
click at [505, 73] on div at bounding box center [784, 286] width 1568 height 572
click at [506, 71] on span "Payment Info" at bounding box center [519, 72] width 61 height 17
